Goal: Obtain resource: Download file/media

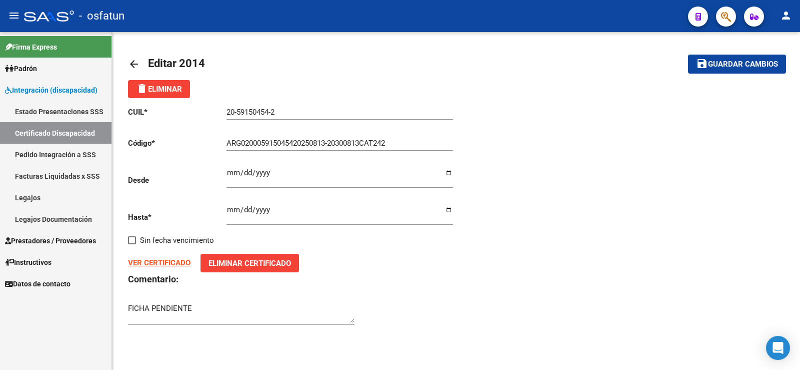
click at [31, 194] on link "Legajos" at bounding box center [56, 198] width 112 height 22
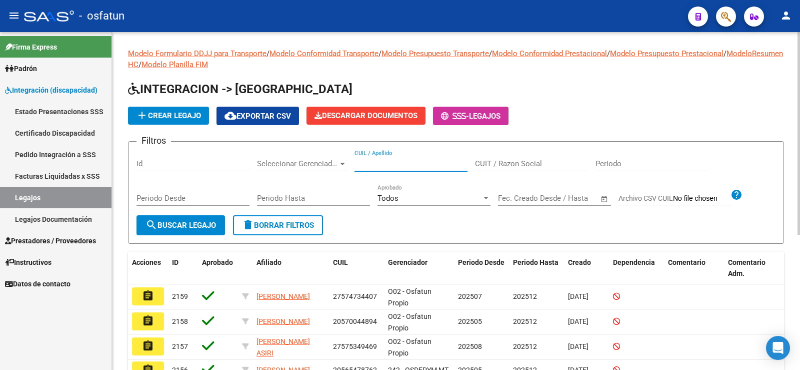
click at [386, 162] on input "CUIL / Apellido" at bounding box center [411, 163] width 113 height 9
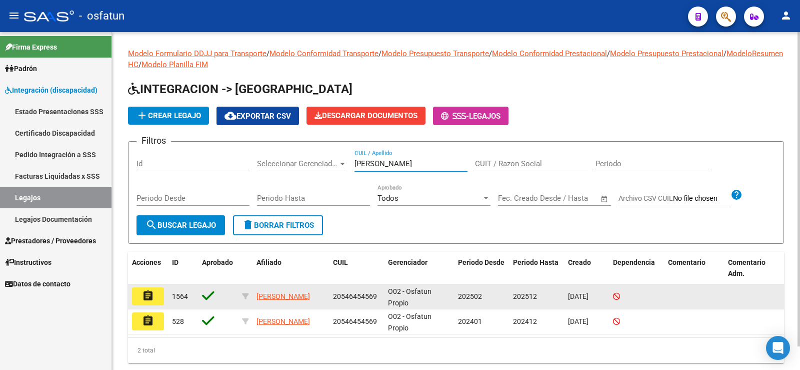
type input "[PERSON_NAME]"
click at [146, 295] on mat-icon "assignment" at bounding box center [148, 296] width 12 height 12
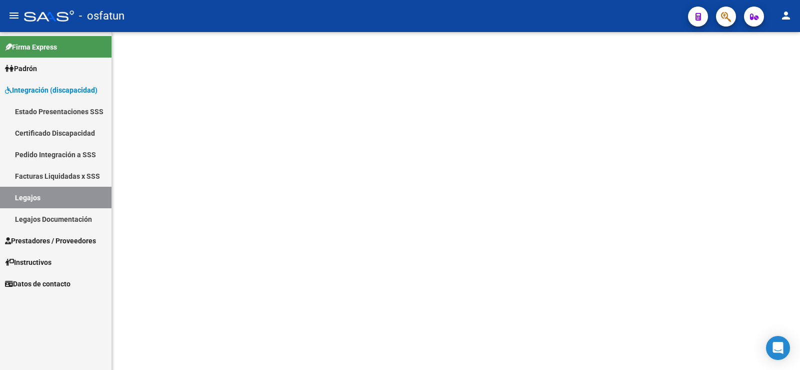
click at [146, 295] on mat-sidenav-content at bounding box center [456, 201] width 688 height 338
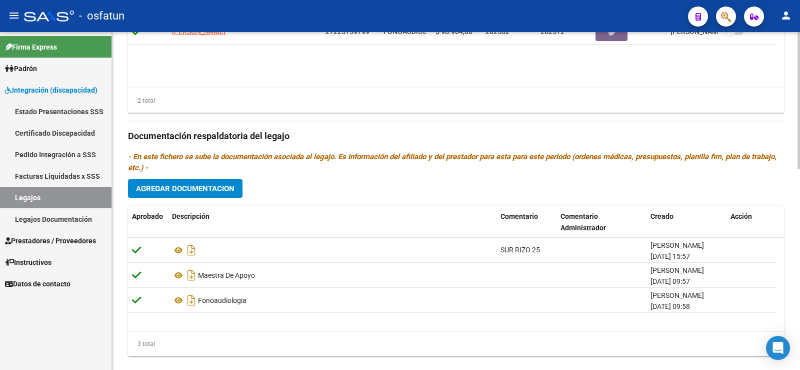
scroll to position [494, 0]
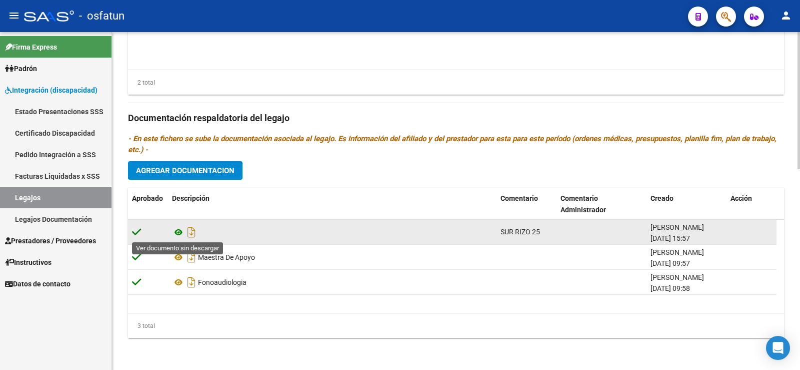
click at [179, 231] on icon at bounding box center [178, 232] width 13 height 12
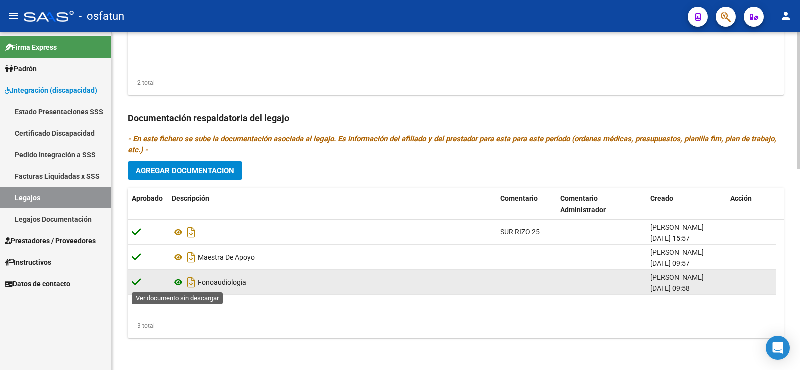
click at [182, 283] on icon at bounding box center [178, 282] width 13 height 12
